Goal: Find specific page/section

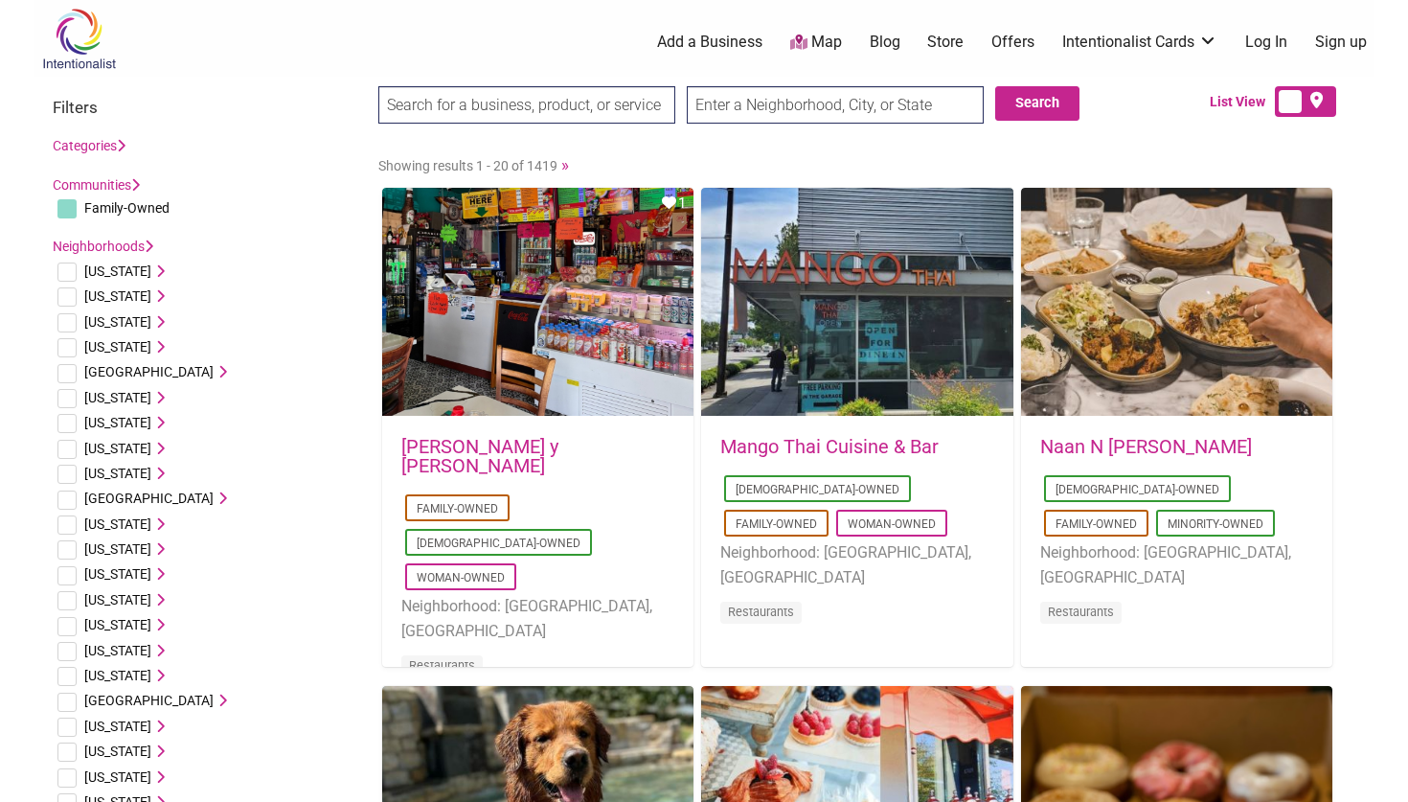
click at [738, 103] on input "text" at bounding box center [835, 104] width 297 height 37
type input "[US_STATE], [GEOGRAPHIC_DATA]"
click at [1051, 100] on button "Search" at bounding box center [1037, 103] width 84 height 34
click at [789, 101] on input "Connecticut, USA" at bounding box center [835, 104] width 297 height 37
type input "o"
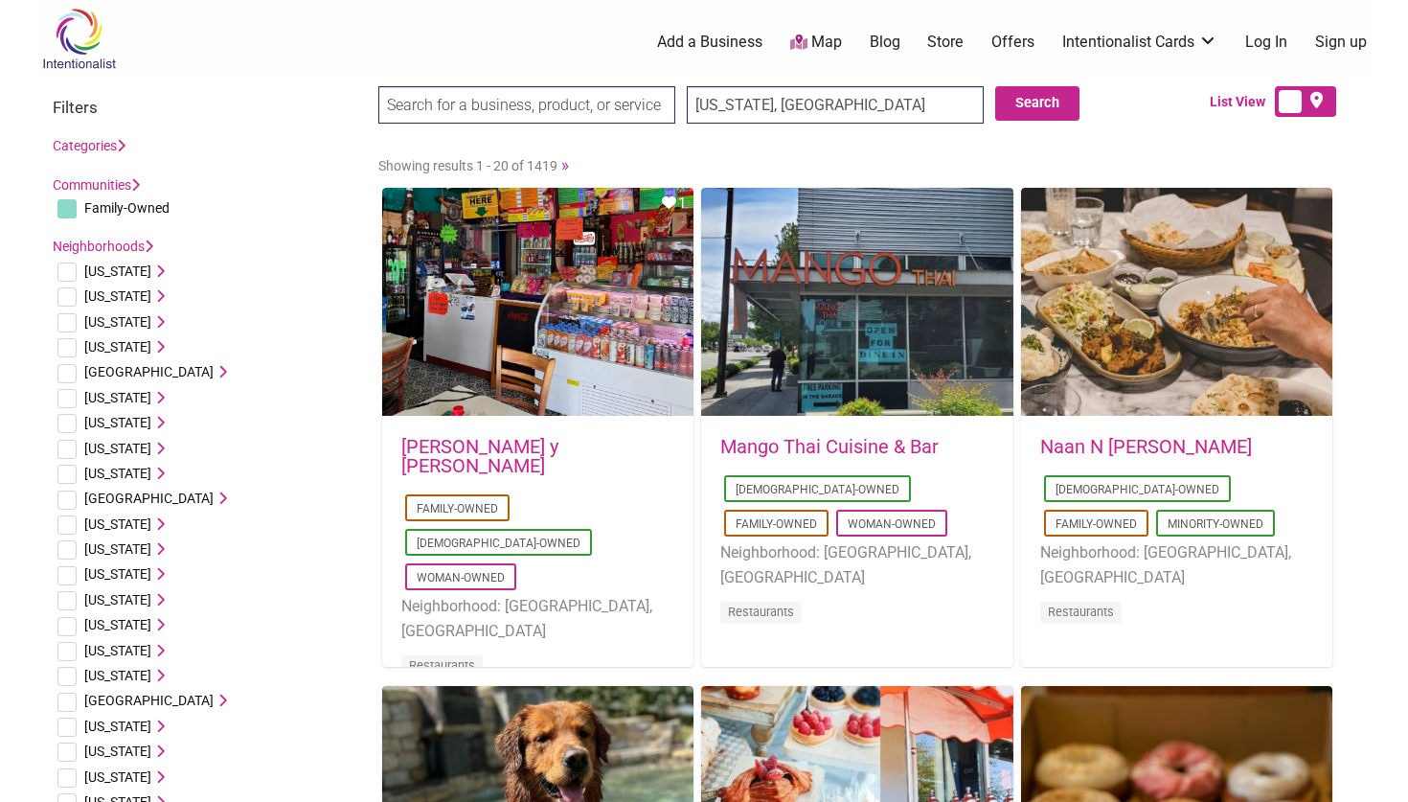
type input "Connecticut, USA"
click at [1005, 91] on button "Search" at bounding box center [1037, 103] width 84 height 34
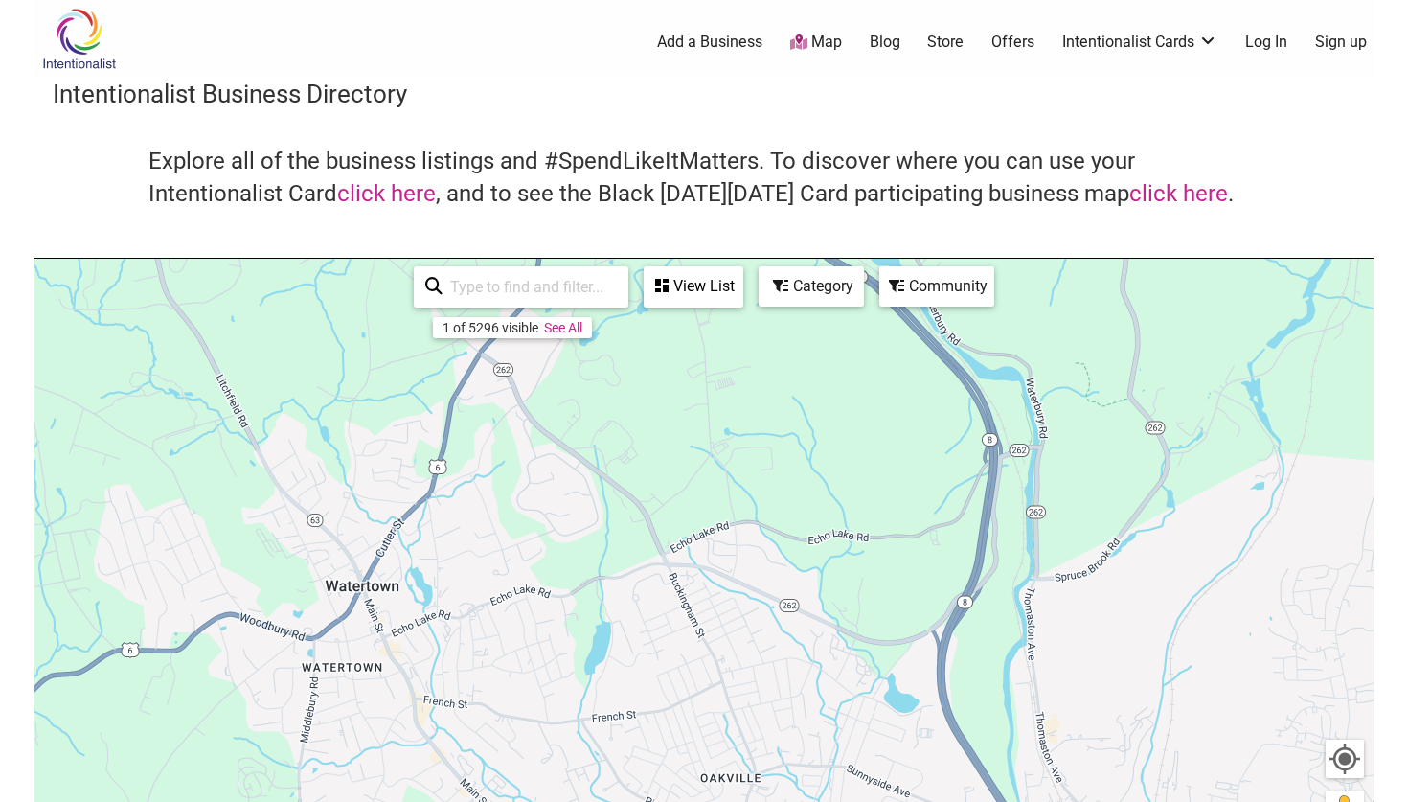
click at [718, 282] on div "View List" at bounding box center [694, 286] width 96 height 36
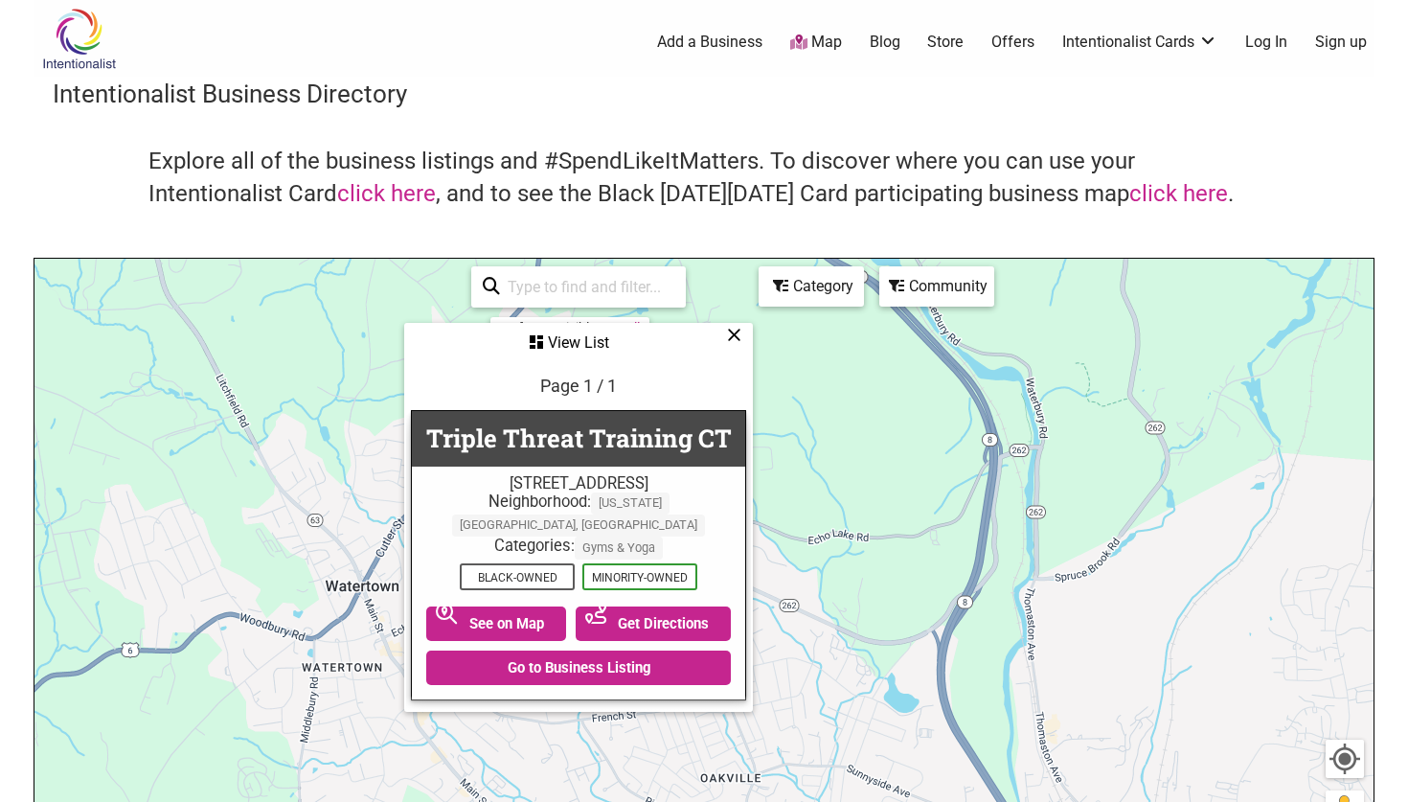
click at [732, 334] on icon at bounding box center [734, 334] width 14 height 1
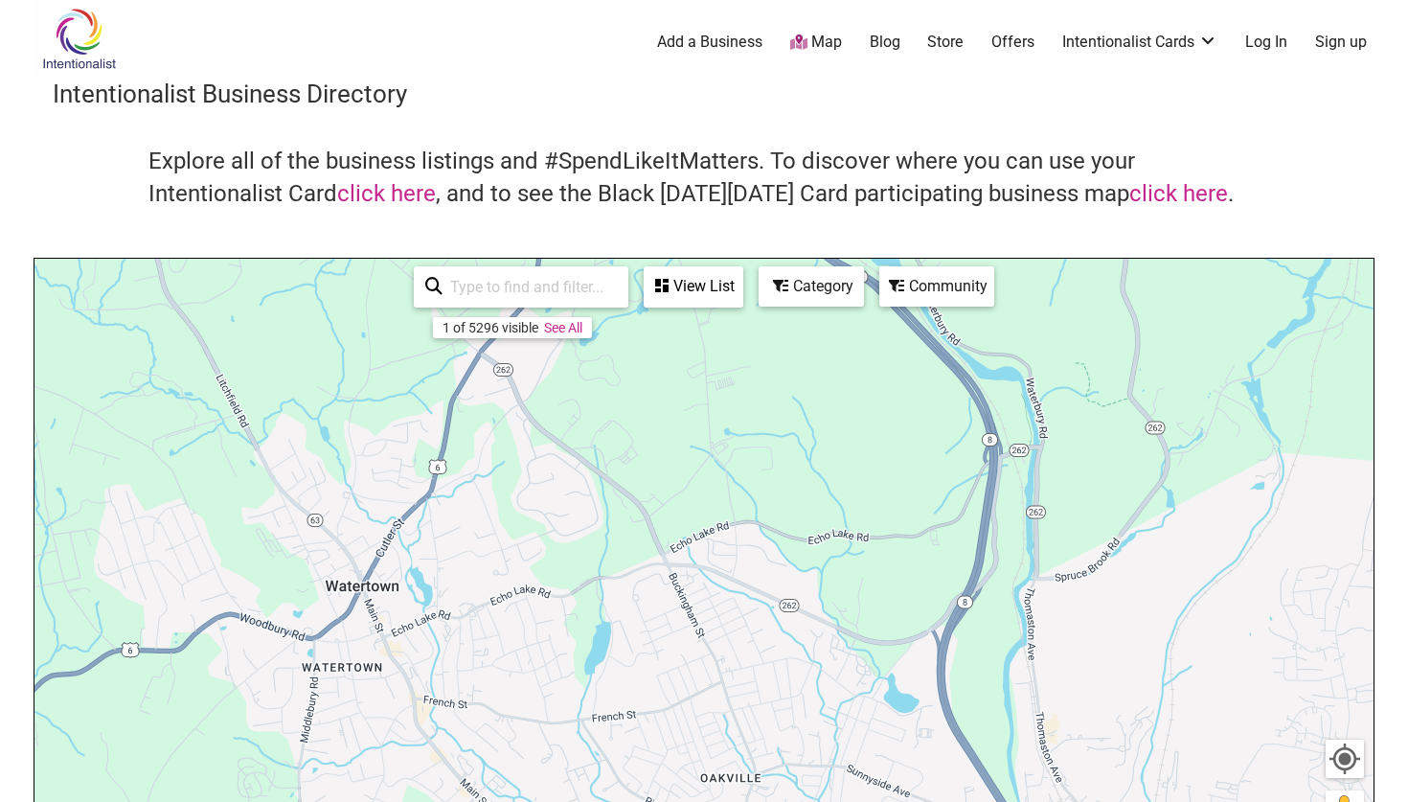
click at [814, 303] on div "Category" at bounding box center [811, 286] width 105 height 40
click at [789, 280] on icon at bounding box center [780, 285] width 15 height 15
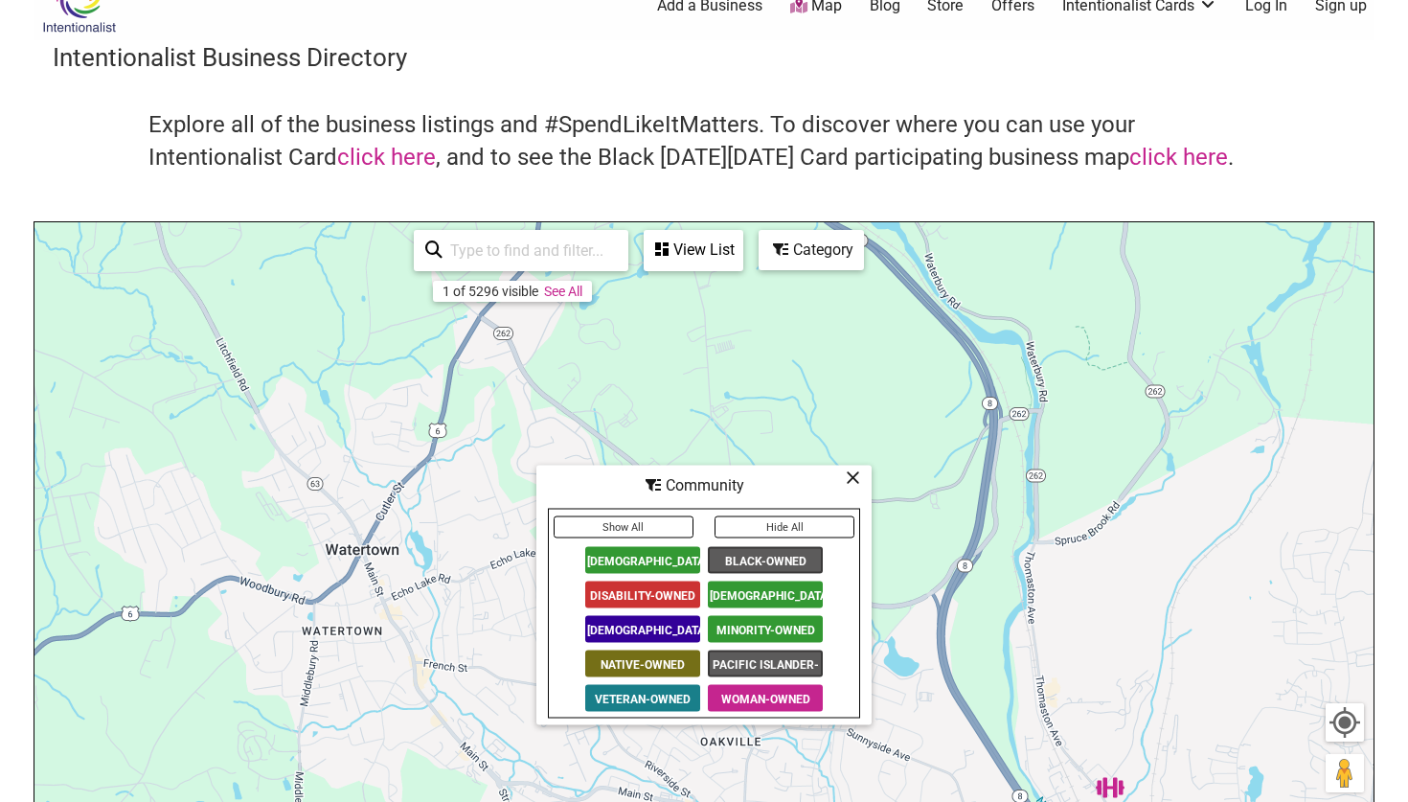
scroll to position [64, 0]
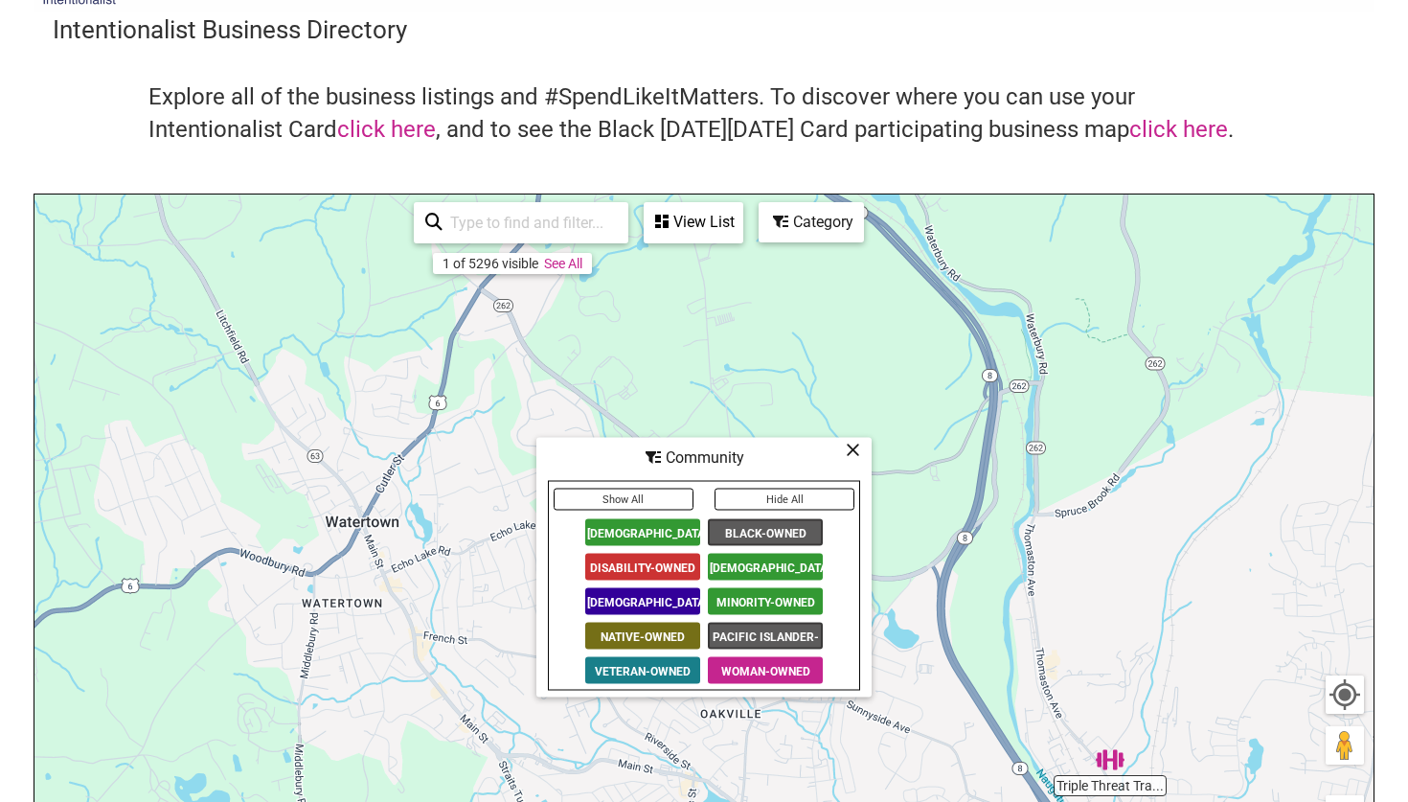
click at [851, 449] on icon at bounding box center [853, 449] width 14 height 1
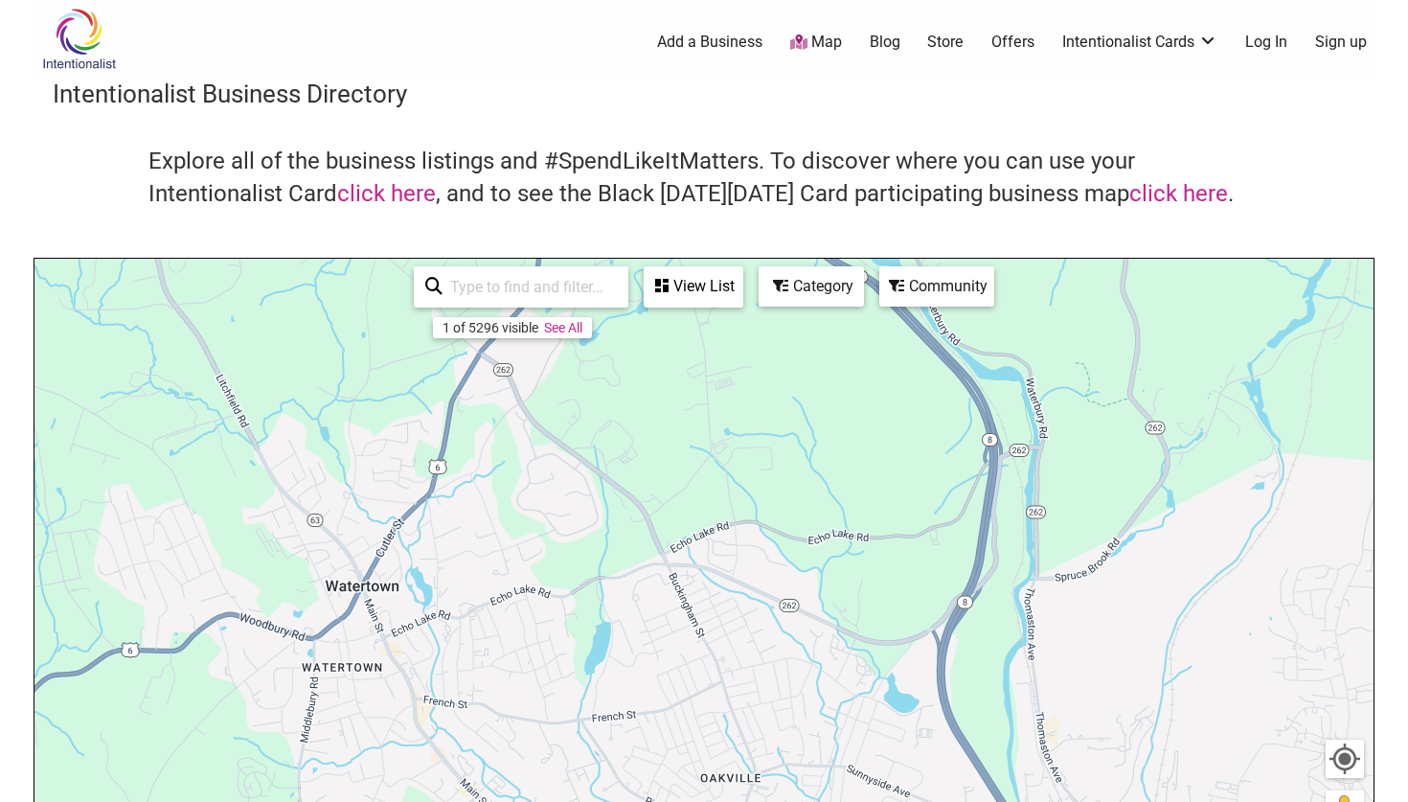
scroll to position [0, 0]
click at [568, 294] on input "search" at bounding box center [530, 286] width 174 height 37
type input "0"
type input "c"
click at [742, 300] on div "Community" at bounding box center [694, 286] width 96 height 36
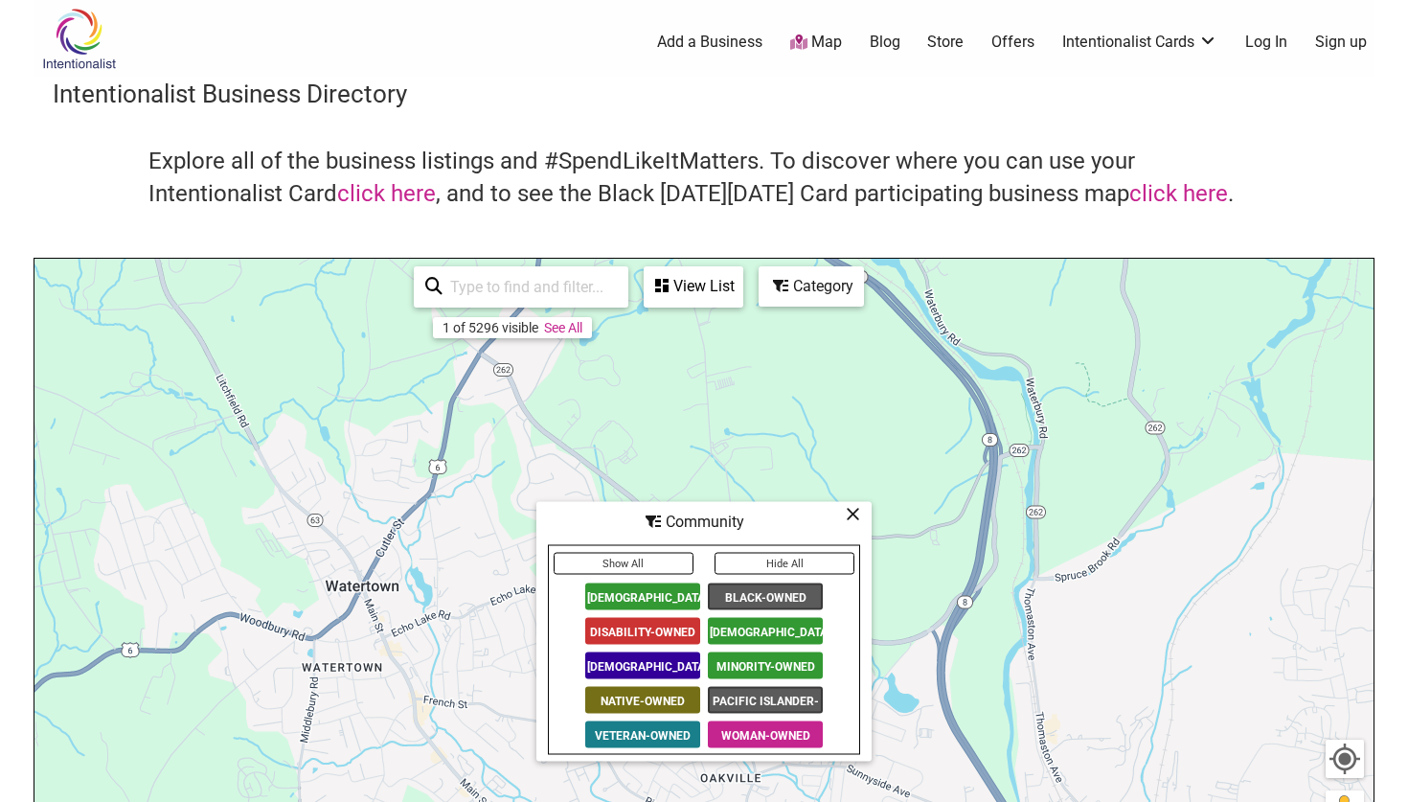
click at [651, 564] on button "Show All" at bounding box center [624, 564] width 140 height 22
click at [623, 559] on button "Show All" at bounding box center [624, 564] width 140 height 22
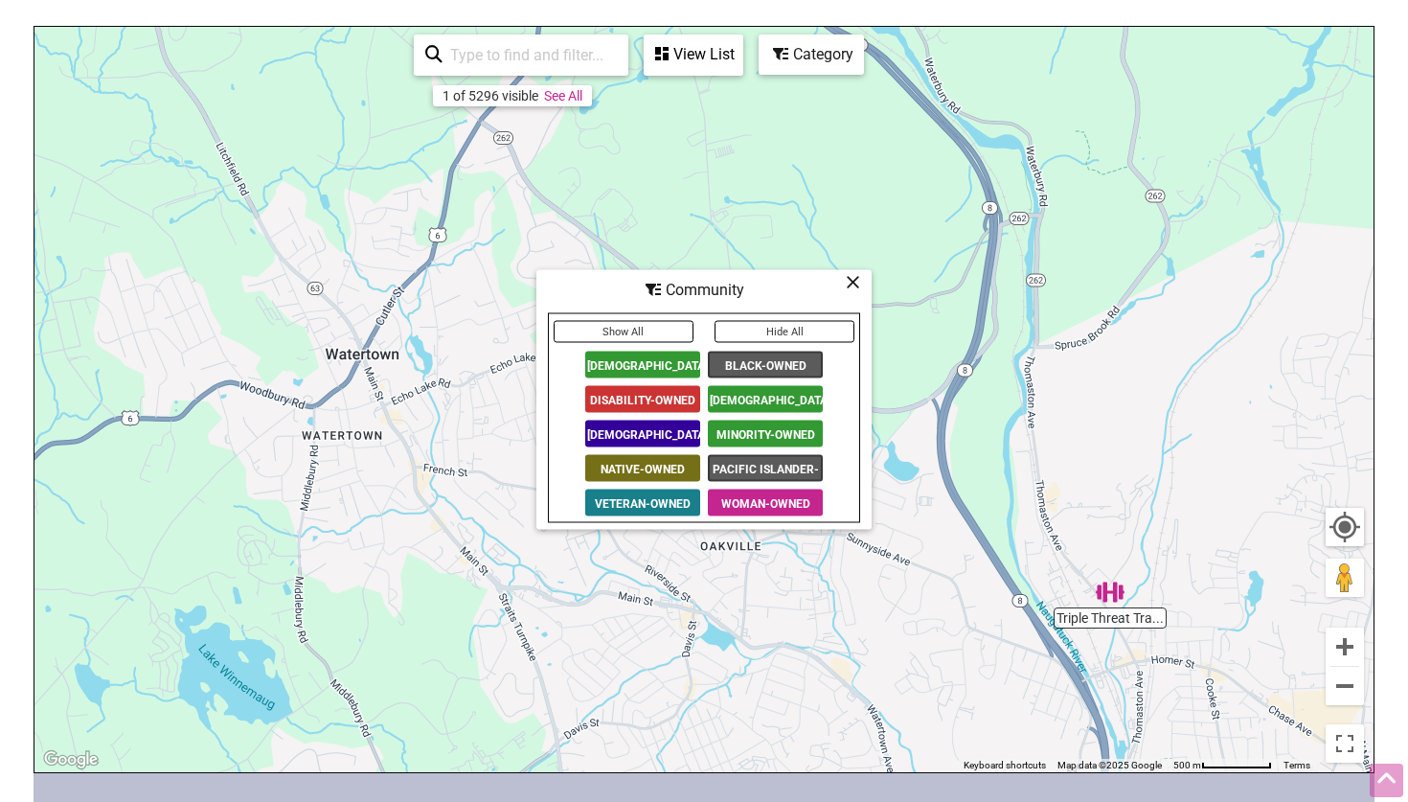
scroll to position [272, 0]
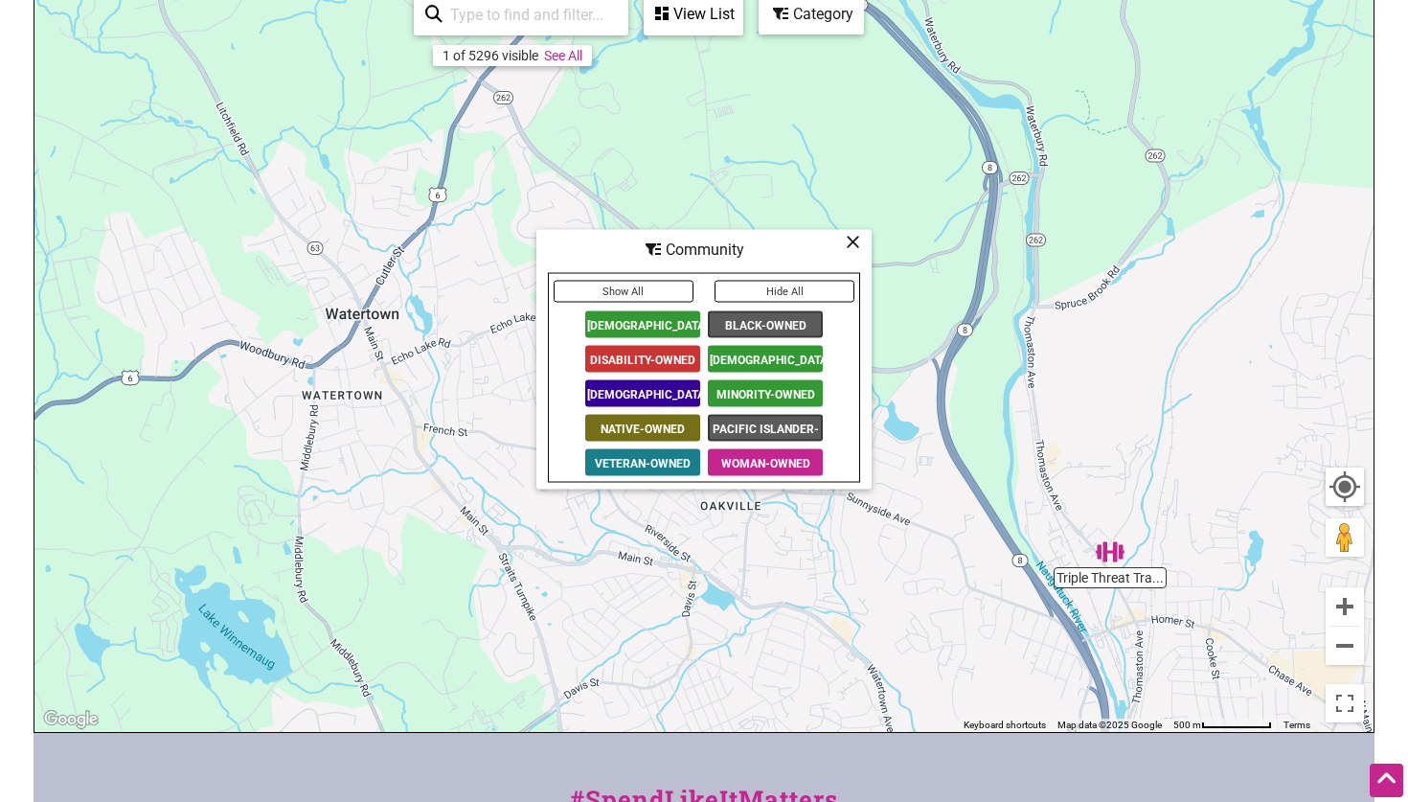
click at [616, 286] on button "Show All" at bounding box center [624, 292] width 140 height 22
